Goal: Information Seeking & Learning: Learn about a topic

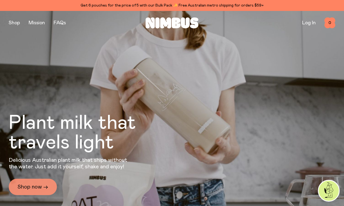
click at [36, 184] on link "Shop now →" at bounding box center [33, 186] width 48 height 16
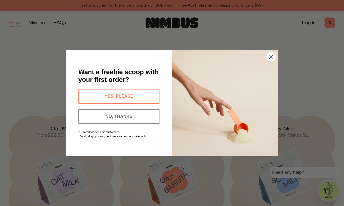
click at [147, 93] on button "YES, PLEASE" at bounding box center [118, 96] width 81 height 15
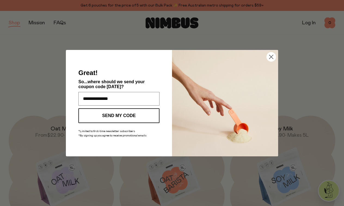
type input "**********"
click at [270, 57] on circle "Close dialog" at bounding box center [271, 56] width 9 height 9
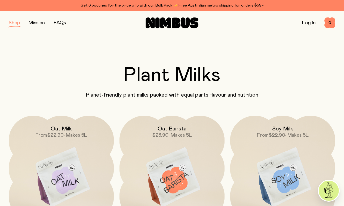
click at [11, 24] on button "button" at bounding box center [14, 23] width 11 height 8
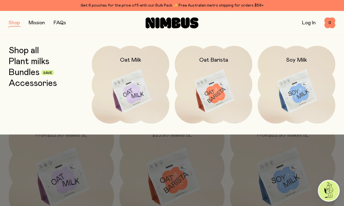
click at [65, 23] on link "FAQs" at bounding box center [60, 22] width 12 height 5
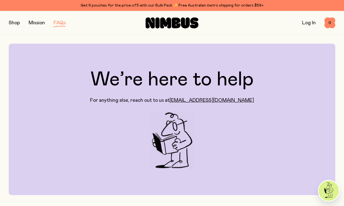
scroll to position [0, 0]
click at [17, 22] on button "button" at bounding box center [14, 23] width 11 height 8
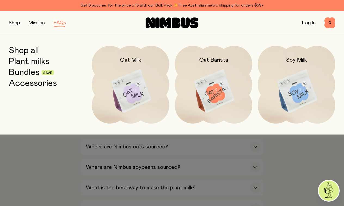
scroll to position [130, 0]
